Goal: Entertainment & Leisure: Consume media (video, audio)

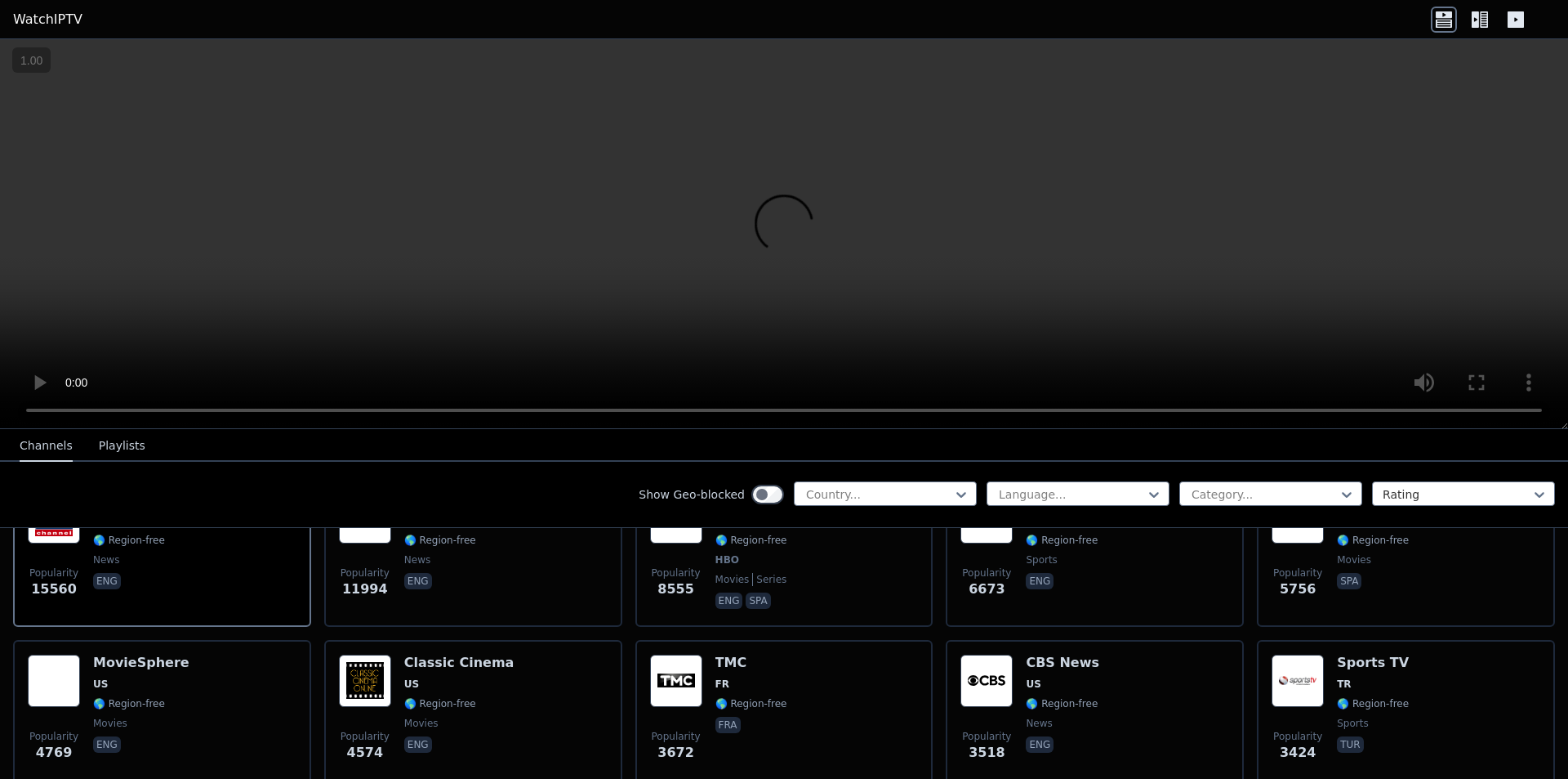
scroll to position [245, 0]
click at [953, 495] on icon at bounding box center [961, 494] width 16 height 16
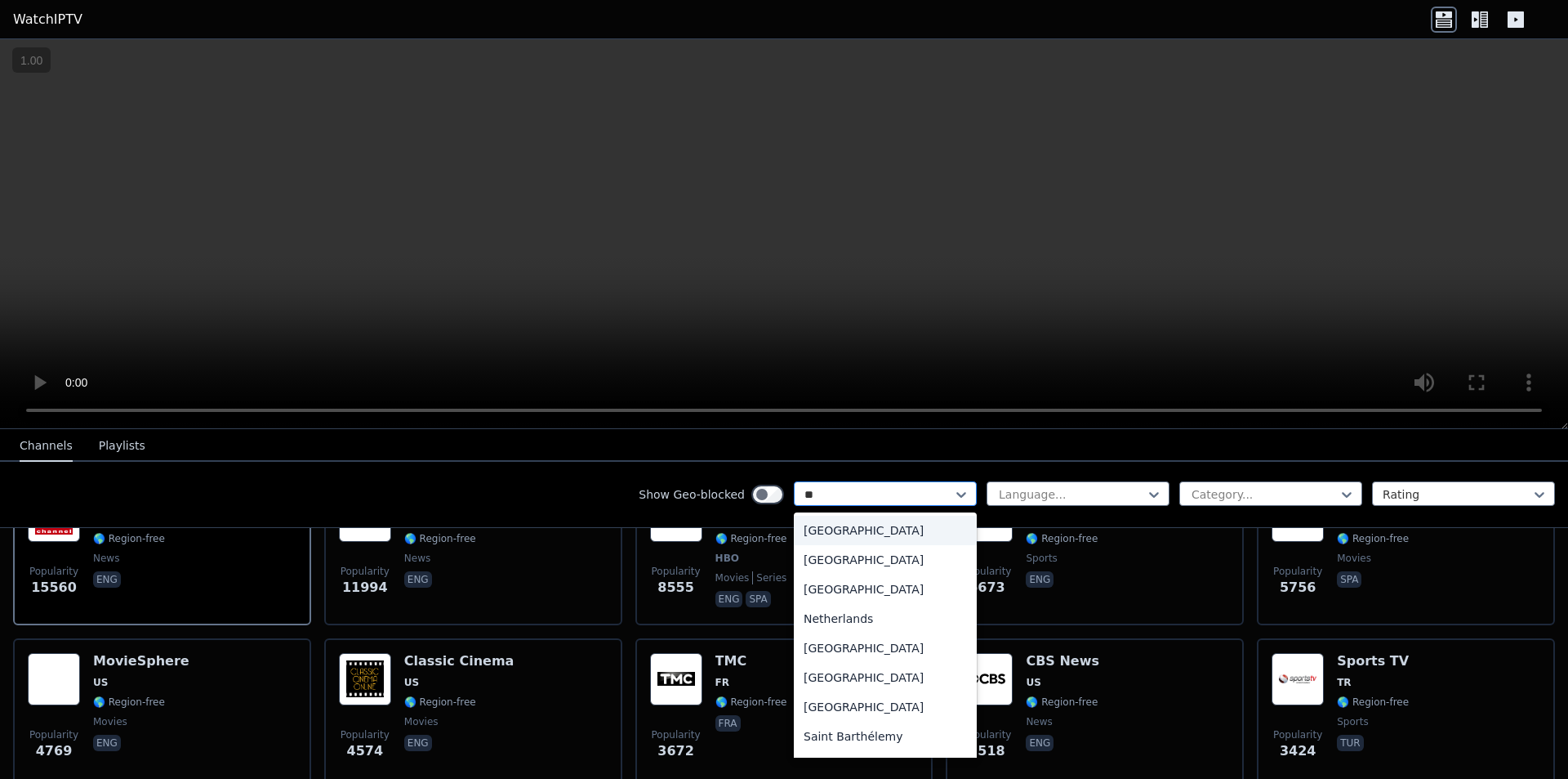
type input "***"
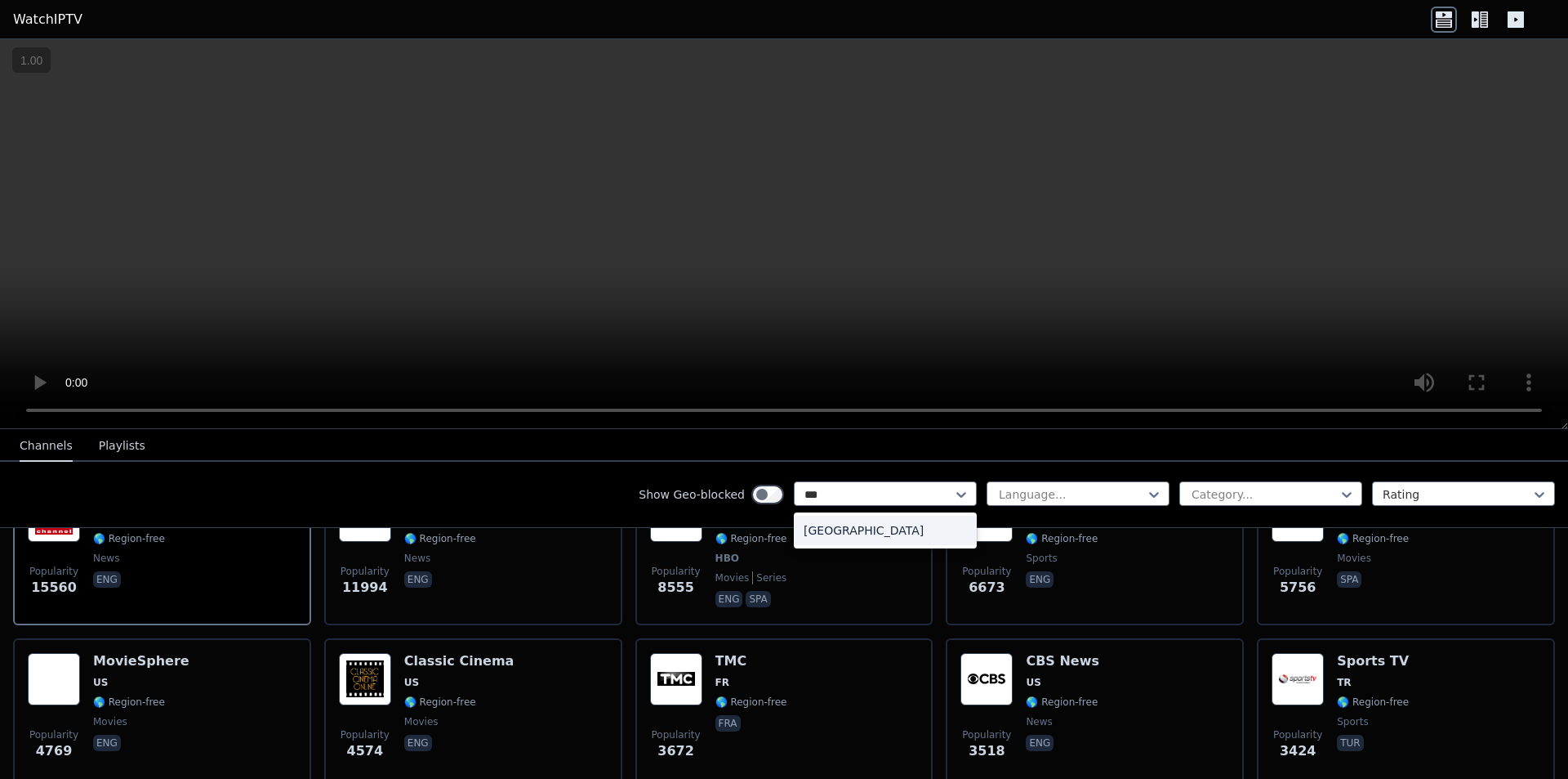
click at [890, 528] on div "[GEOGRAPHIC_DATA]" at bounding box center [886, 531] width 183 height 30
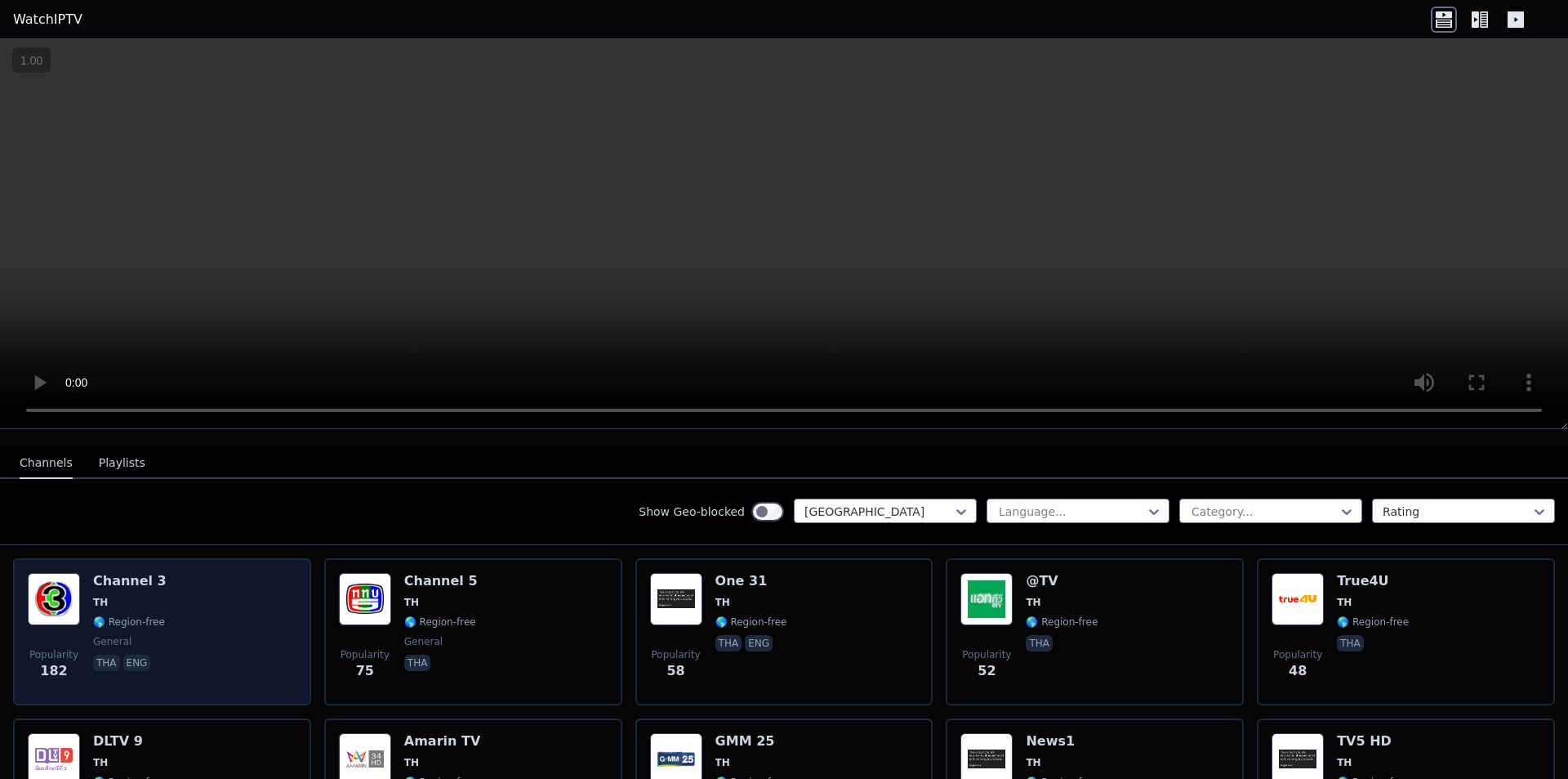
scroll to position [164, 0]
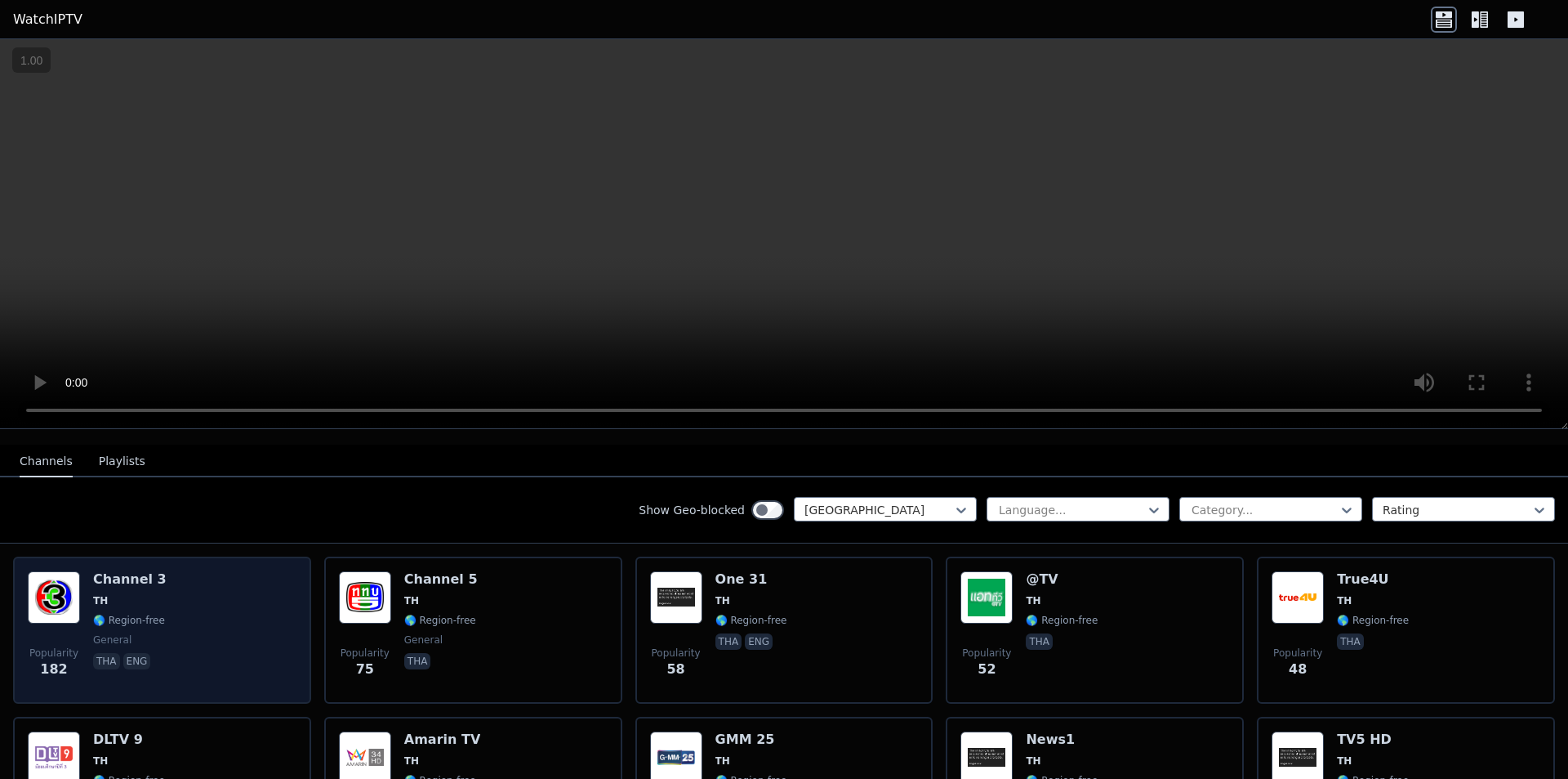
click at [117, 571] on h6 "Channel 3" at bounding box center [129, 579] width 73 height 16
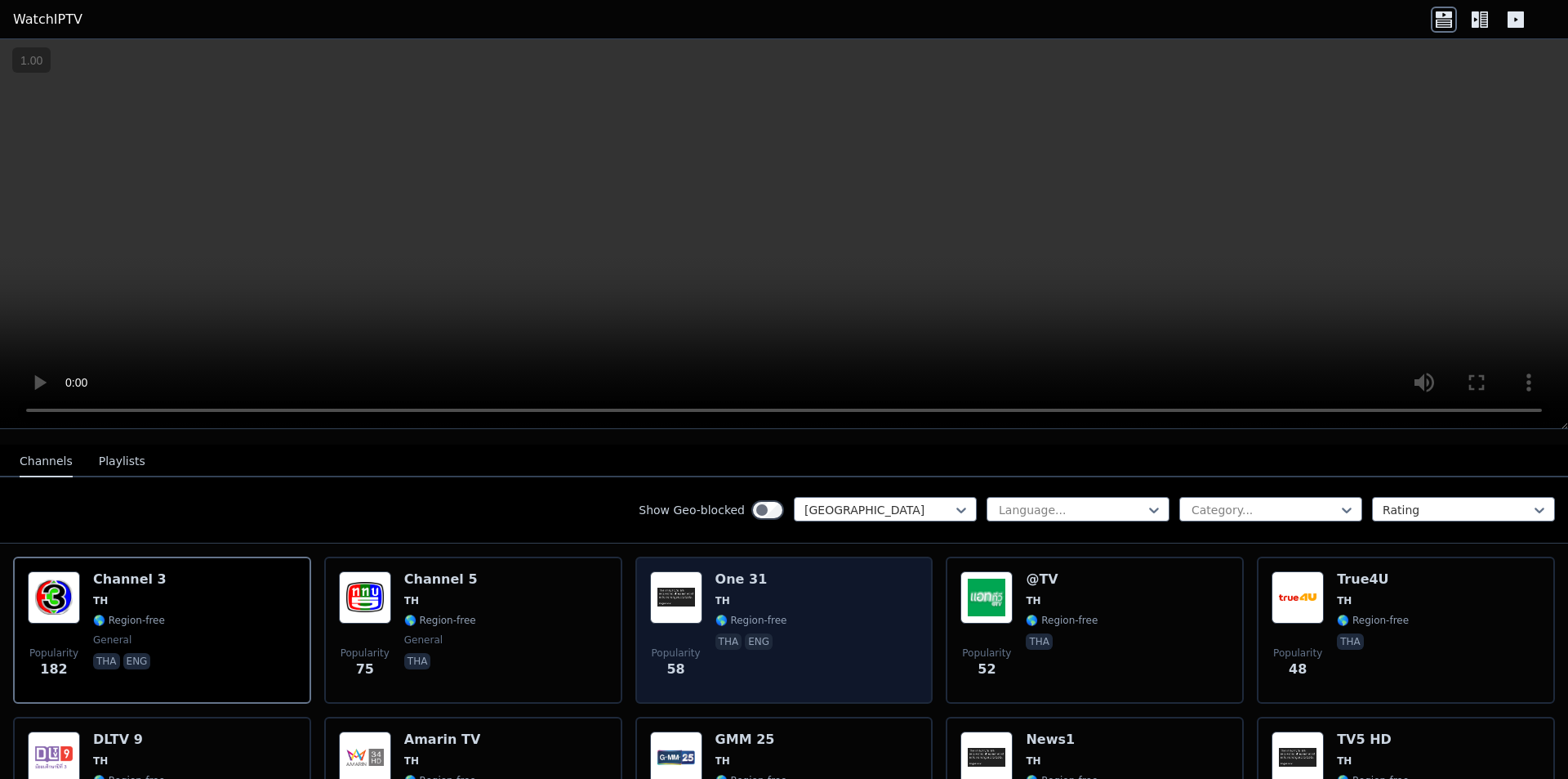
click at [739, 572] on h6 "One 31" at bounding box center [751, 579] width 72 height 16
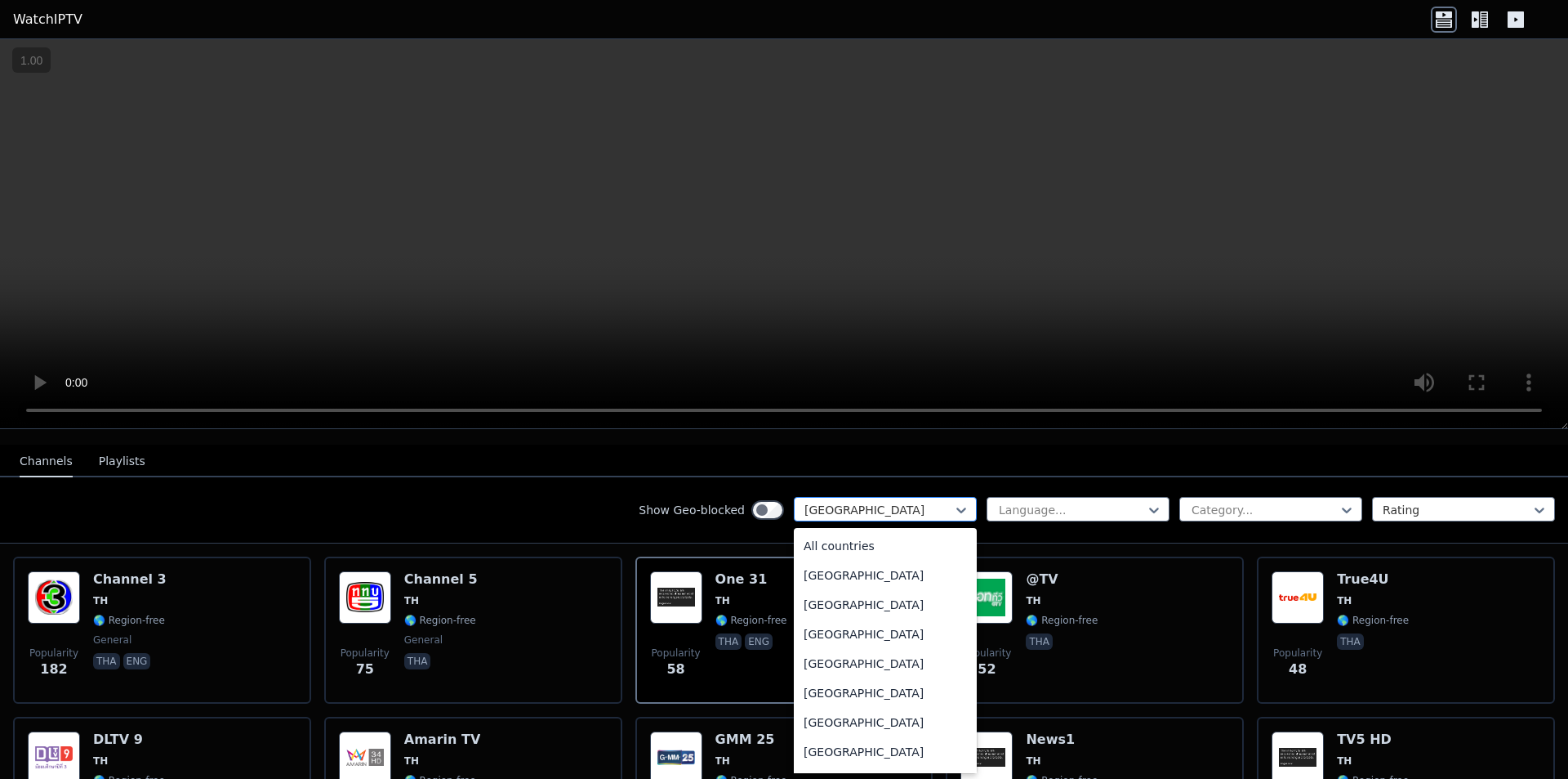
click at [900, 502] on div at bounding box center [879, 510] width 149 height 16
type input "**"
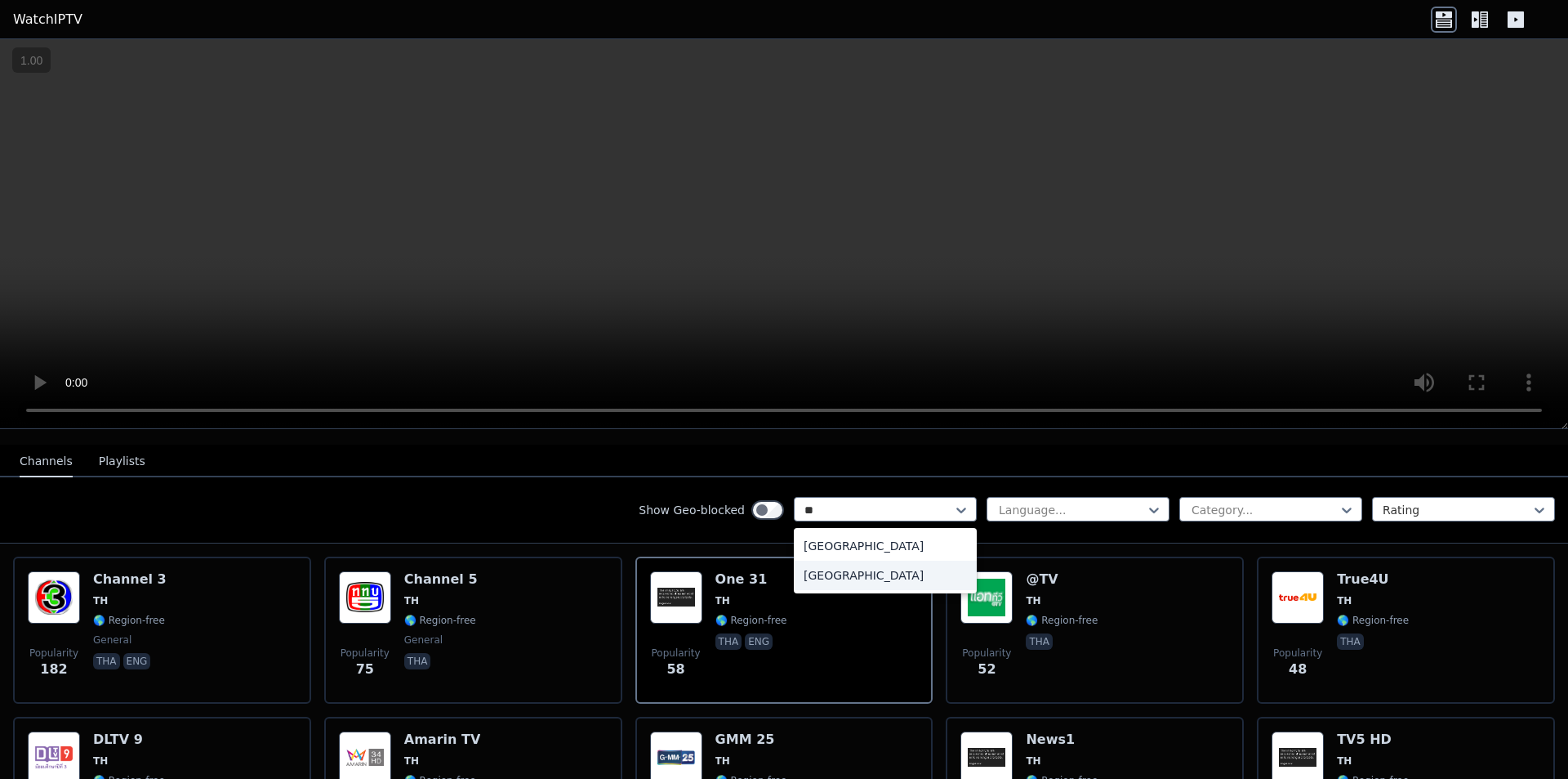
click at [822, 561] on div "[GEOGRAPHIC_DATA]" at bounding box center [886, 576] width 183 height 30
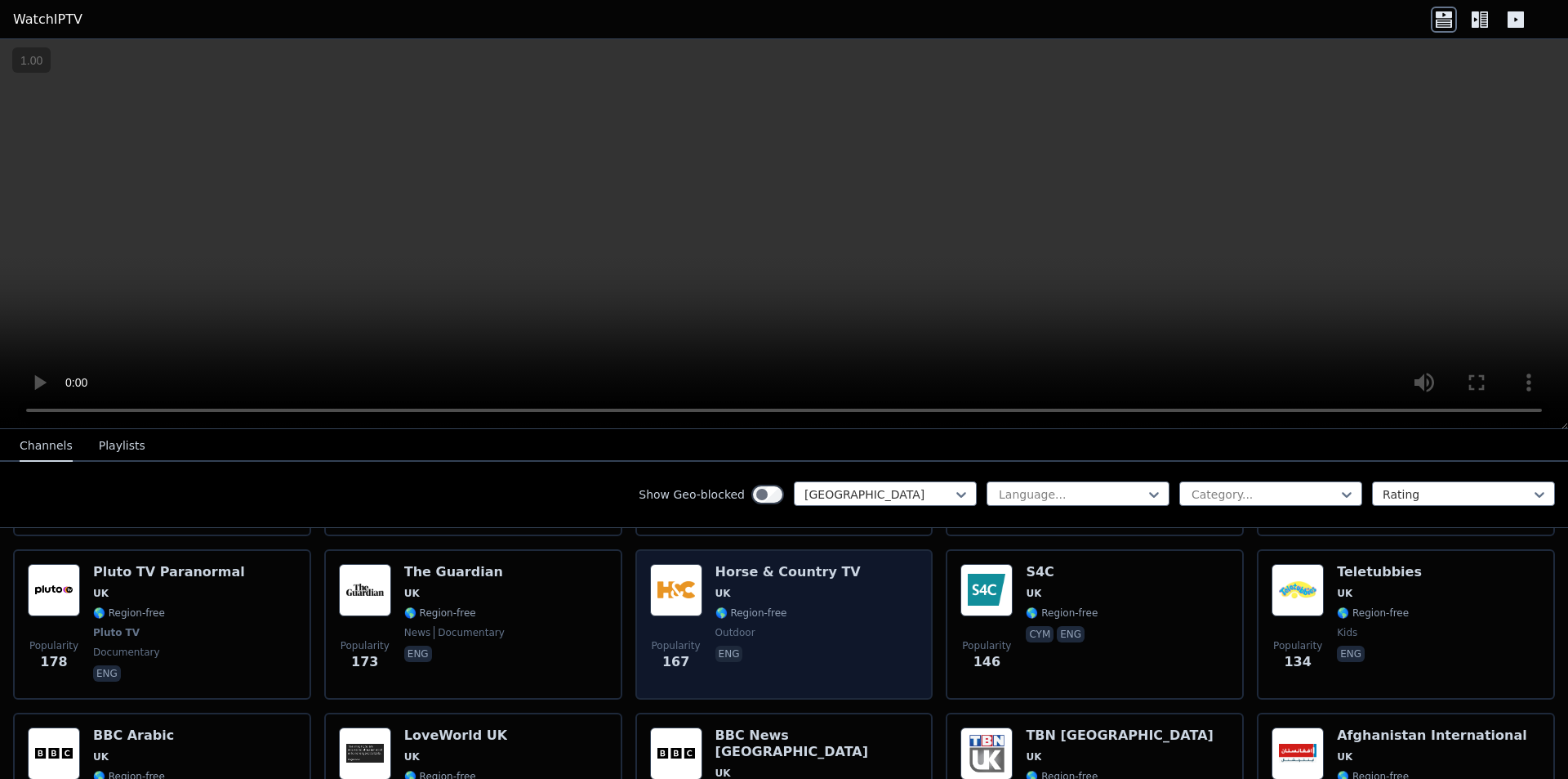
scroll to position [735, 0]
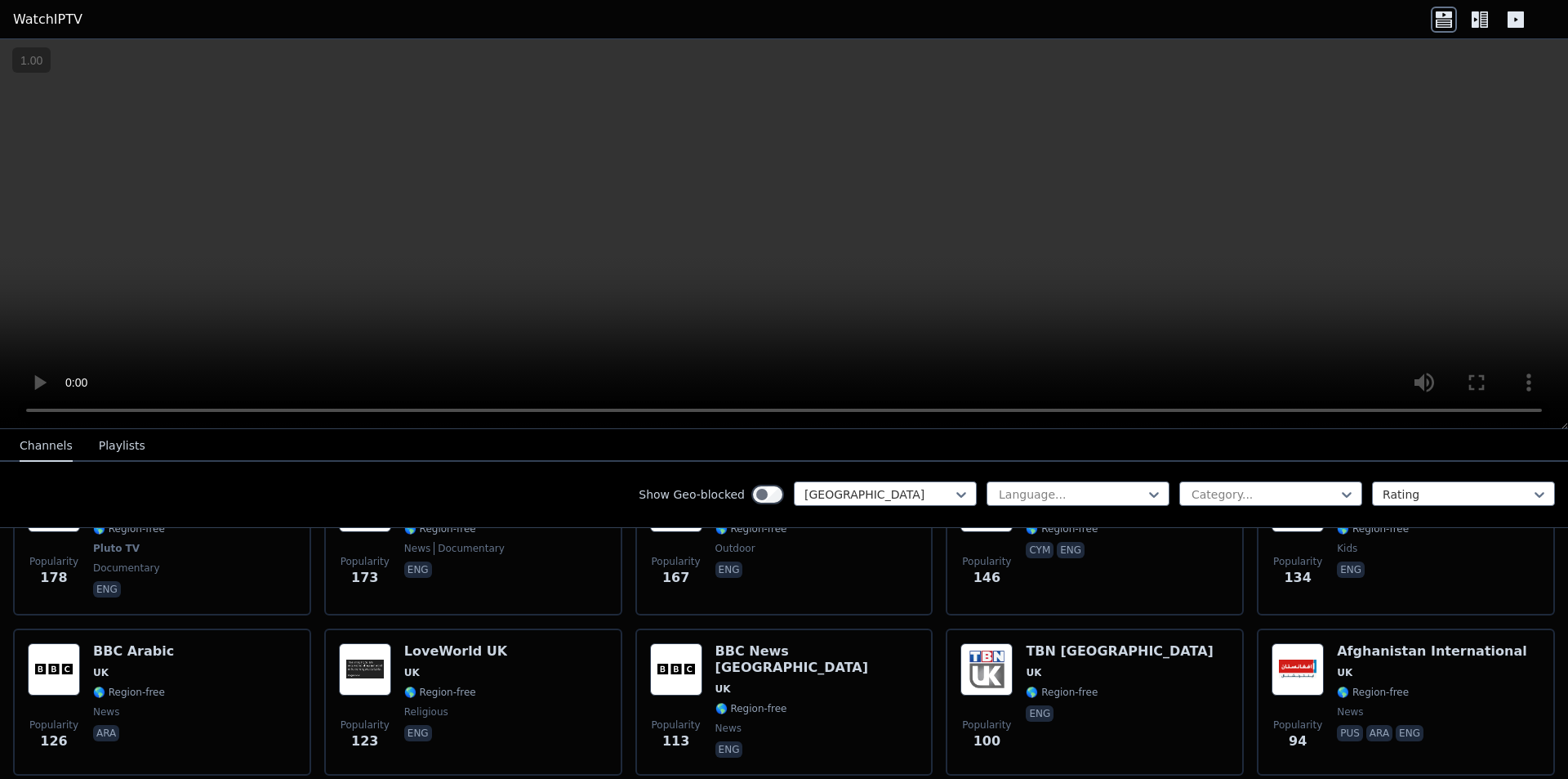
click at [118, 447] on button "Playlists" at bounding box center [122, 447] width 47 height 31
